Goal: Task Accomplishment & Management: Use online tool/utility

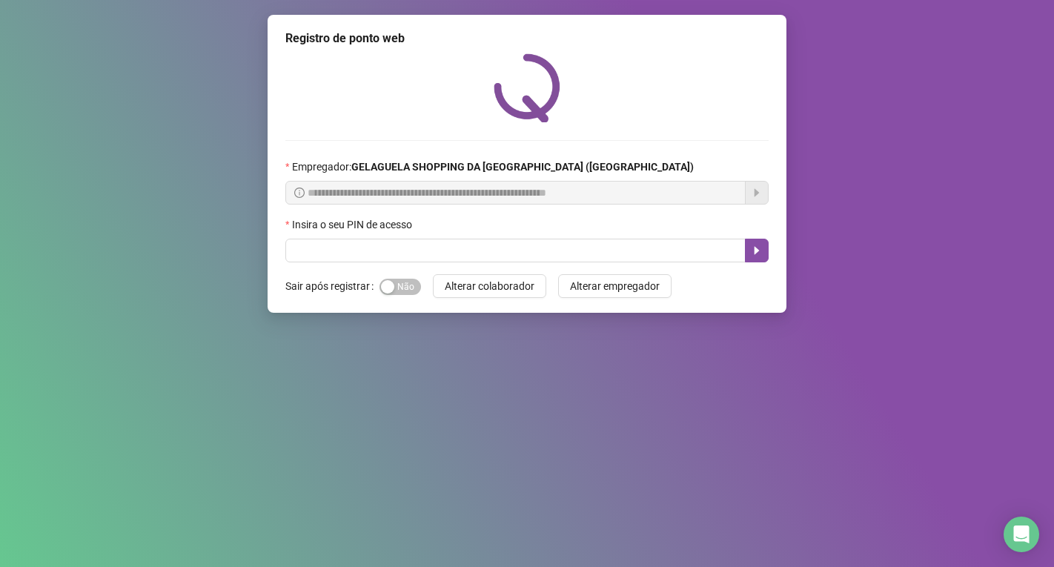
click at [329, 249] on input "text" at bounding box center [515, 251] width 460 height 24
type input "*****"
click at [765, 260] on button "button" at bounding box center [757, 251] width 24 height 24
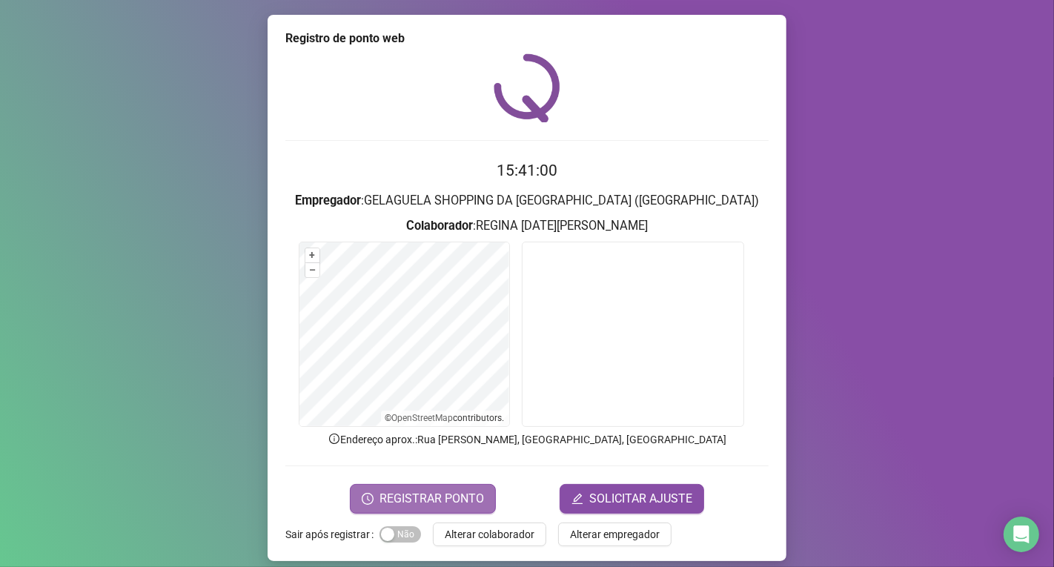
click at [461, 498] on span "REGISTRAR PONTO" at bounding box center [432, 499] width 105 height 18
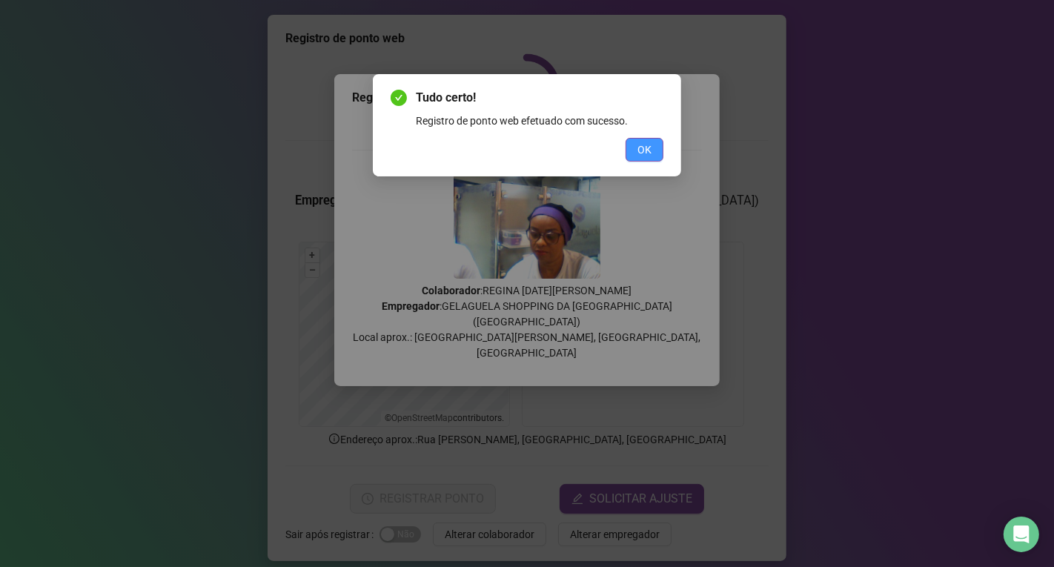
click at [634, 152] on button "OK" at bounding box center [645, 150] width 38 height 24
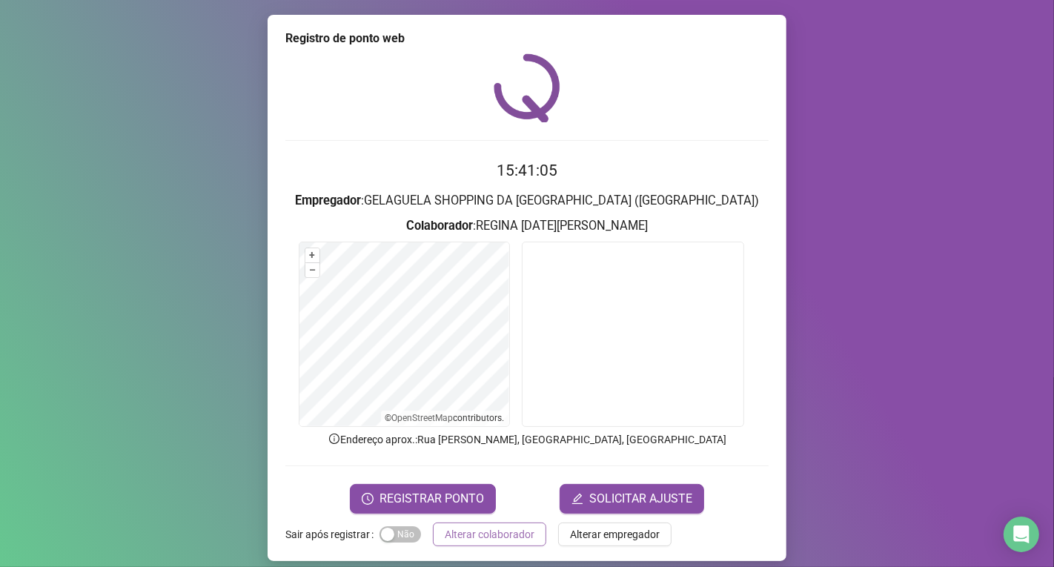
click at [516, 536] on span "Alterar colaborador" at bounding box center [490, 534] width 90 height 16
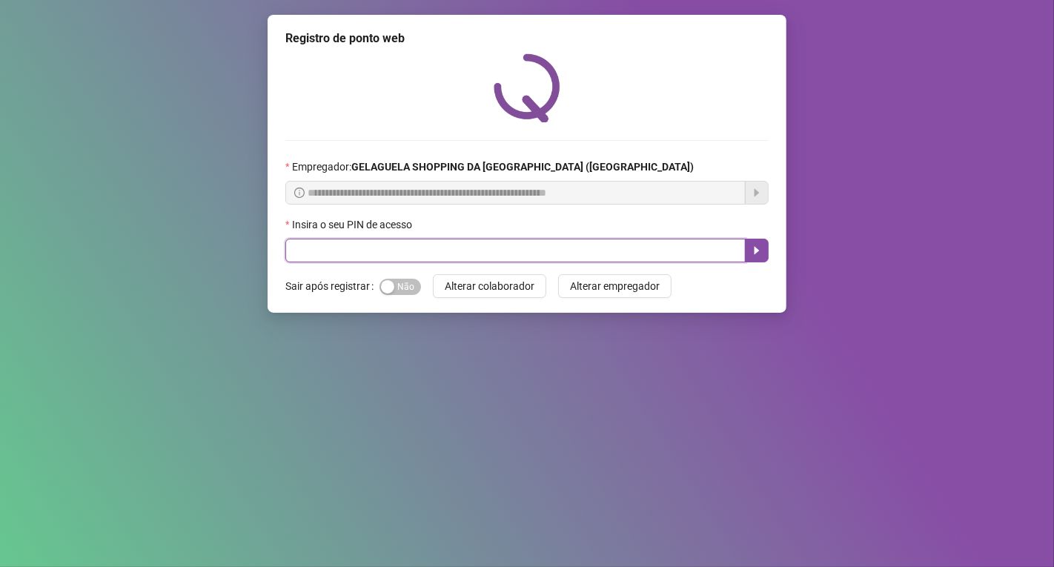
click at [544, 248] on input "text" at bounding box center [515, 251] width 460 height 24
type input "*****"
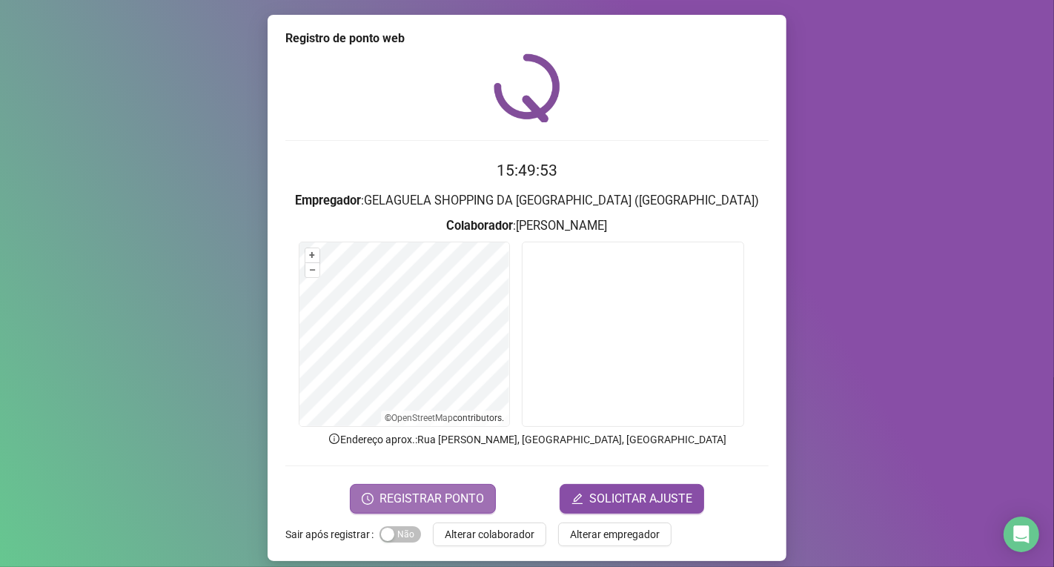
click at [425, 498] on span "REGISTRAR PONTO" at bounding box center [432, 499] width 105 height 18
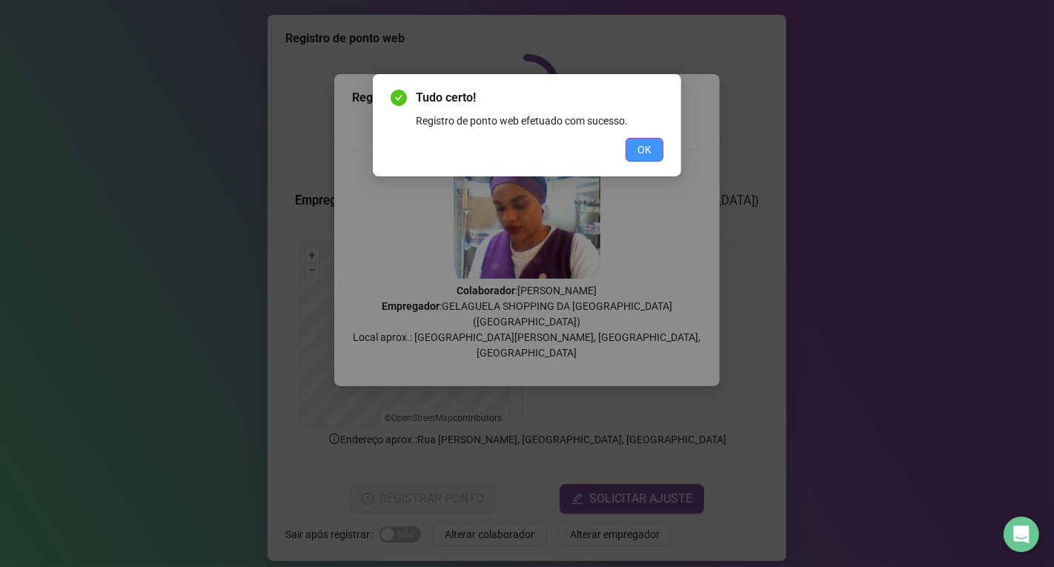
click at [645, 150] on span "OK" at bounding box center [645, 150] width 14 height 16
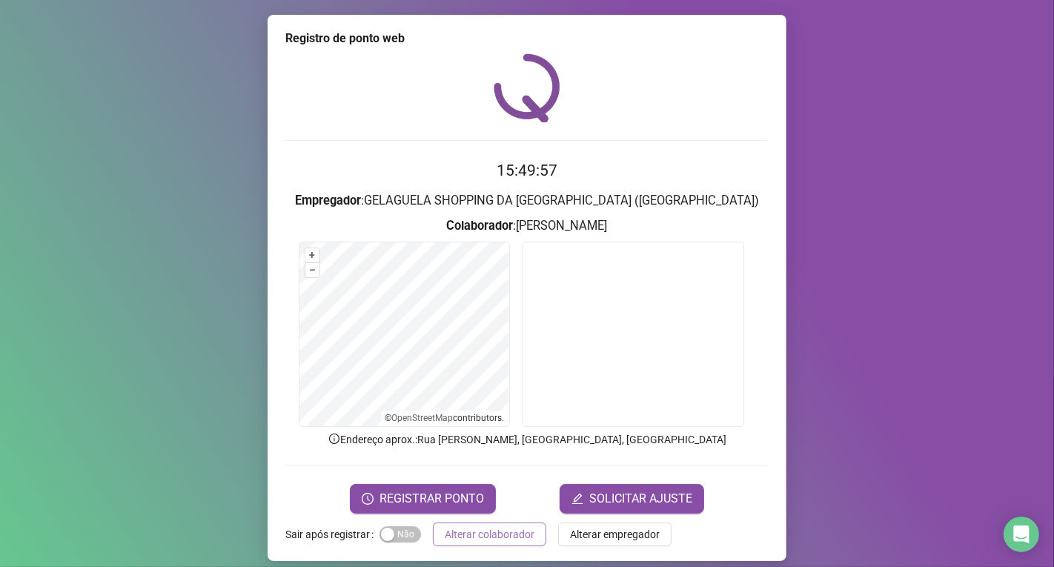
click at [492, 530] on span "Alterar colaborador" at bounding box center [490, 534] width 90 height 16
click at [492, 530] on div "Registro de ponto web 15:49:57 Empregador : GELAGUELA SHOPPING DA [GEOGRAPHIC_D…" at bounding box center [527, 283] width 1054 height 567
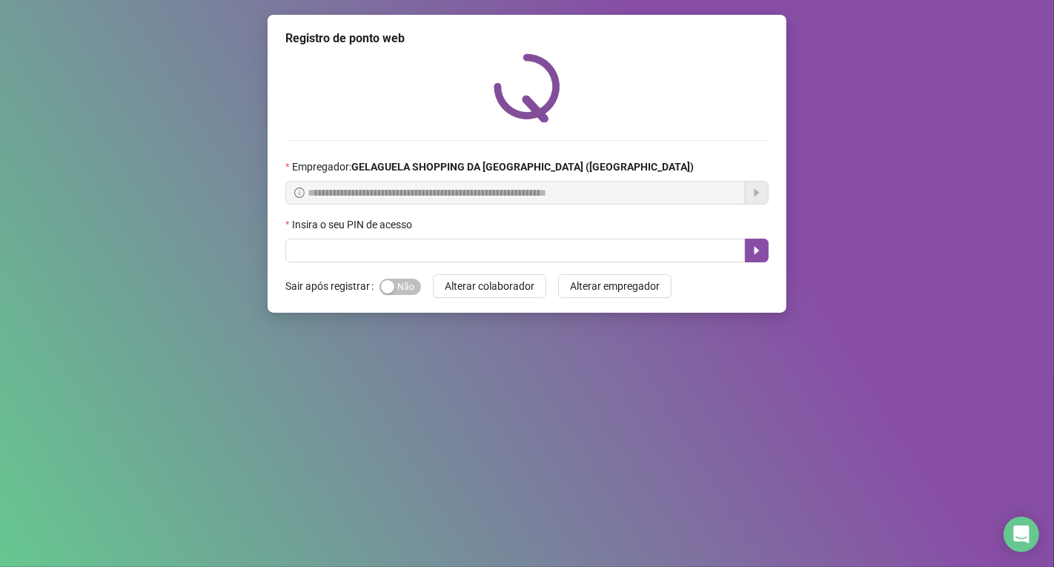
click at [641, 413] on div "**********" at bounding box center [527, 283] width 1054 height 567
click at [317, 248] on input "text" at bounding box center [515, 251] width 460 height 24
click at [327, 254] on input "text" at bounding box center [515, 251] width 460 height 24
type input "*****"
click at [753, 252] on icon "caret-right" at bounding box center [757, 251] width 12 height 12
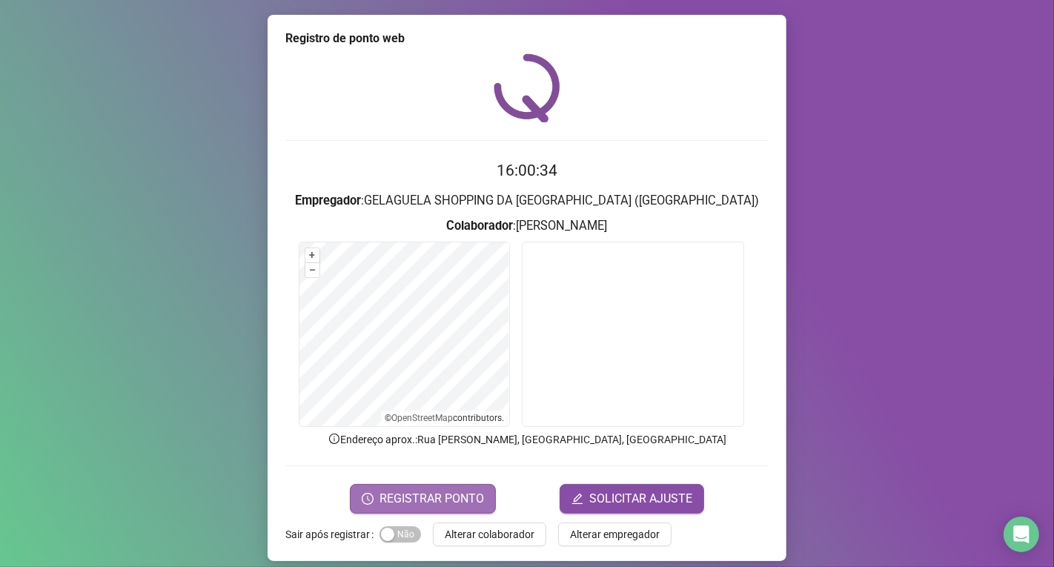
click at [443, 509] on button "REGISTRAR PONTO" at bounding box center [423, 499] width 146 height 30
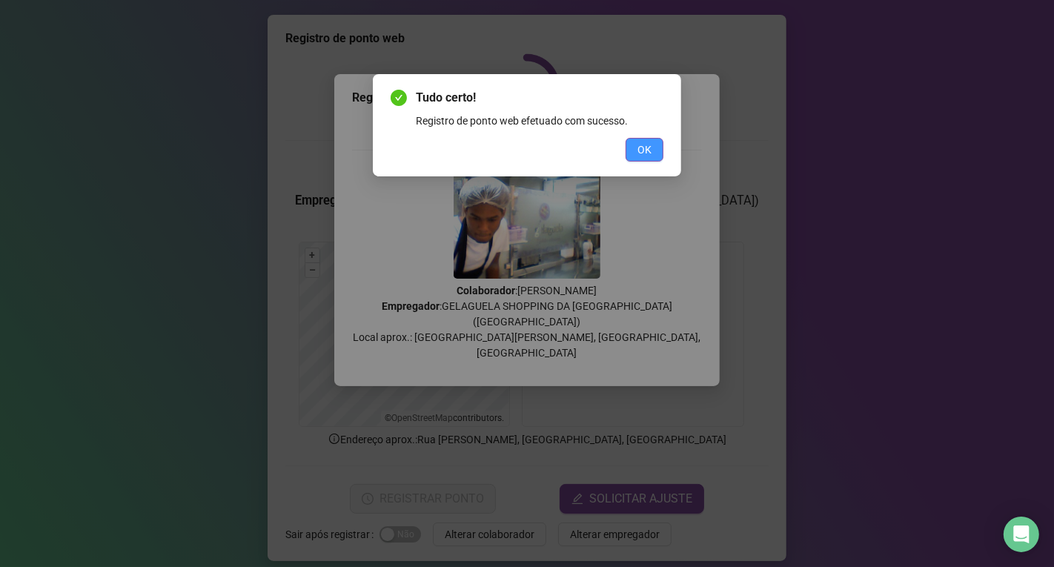
click at [650, 145] on span "OK" at bounding box center [645, 150] width 14 height 16
click at [650, 145] on div "Tudo certo! Registro de ponto web efetuado com sucesso. OK" at bounding box center [527, 283] width 1054 height 567
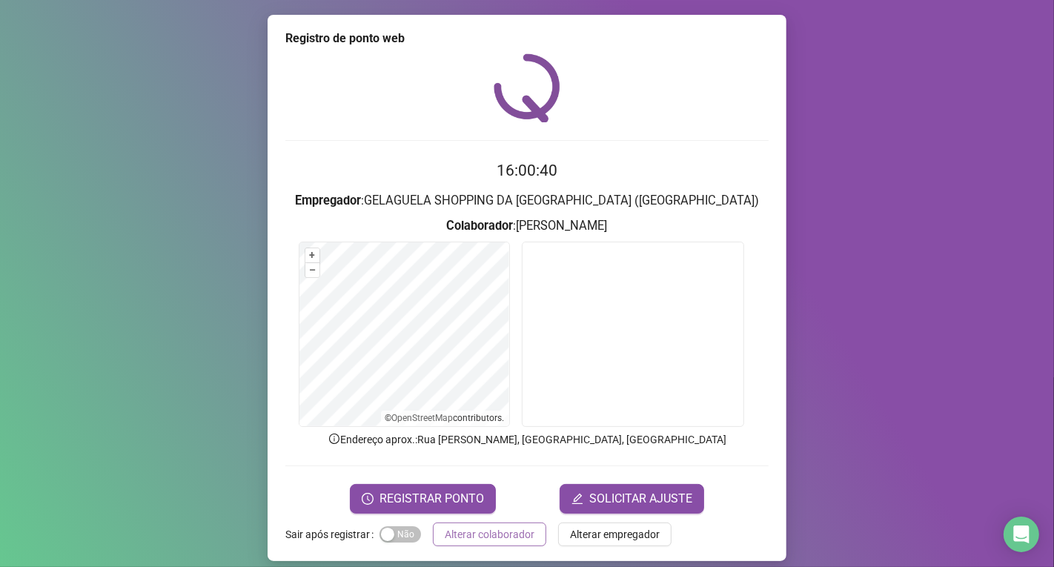
click at [486, 534] on span "Alterar colaborador" at bounding box center [490, 534] width 90 height 16
click at [486, 534] on div "Registro de ponto web 16:00:40 Empregador : GELAGUELA SHOPPING DA [GEOGRAPHIC_D…" at bounding box center [527, 283] width 1054 height 567
